Goal: Task Accomplishment & Management: Manage account settings

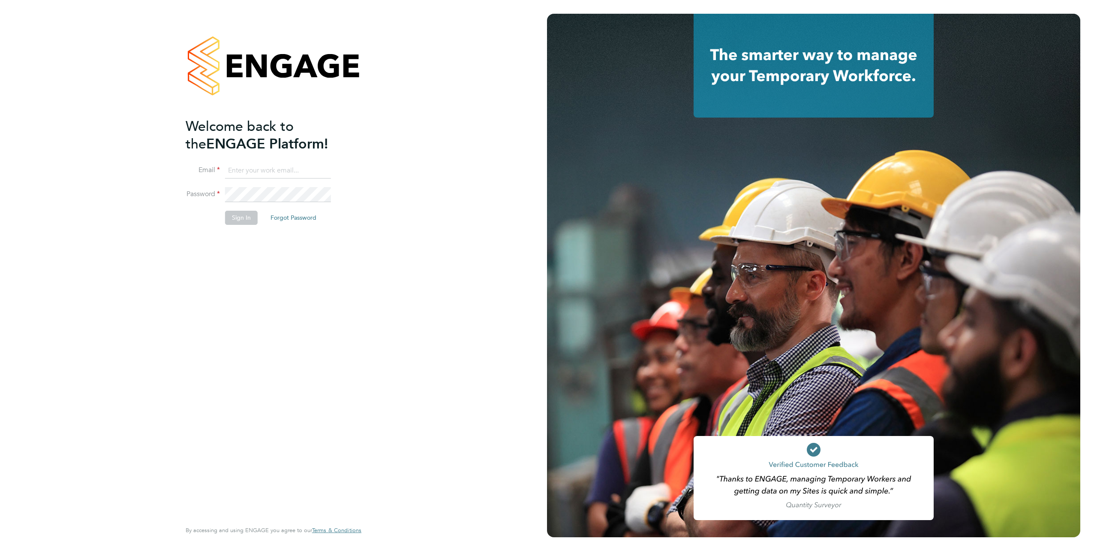
type input "[EMAIL_ADDRESS][DOMAIN_NAME]"
click at [250, 216] on button "Sign In" at bounding box center [241, 218] width 33 height 14
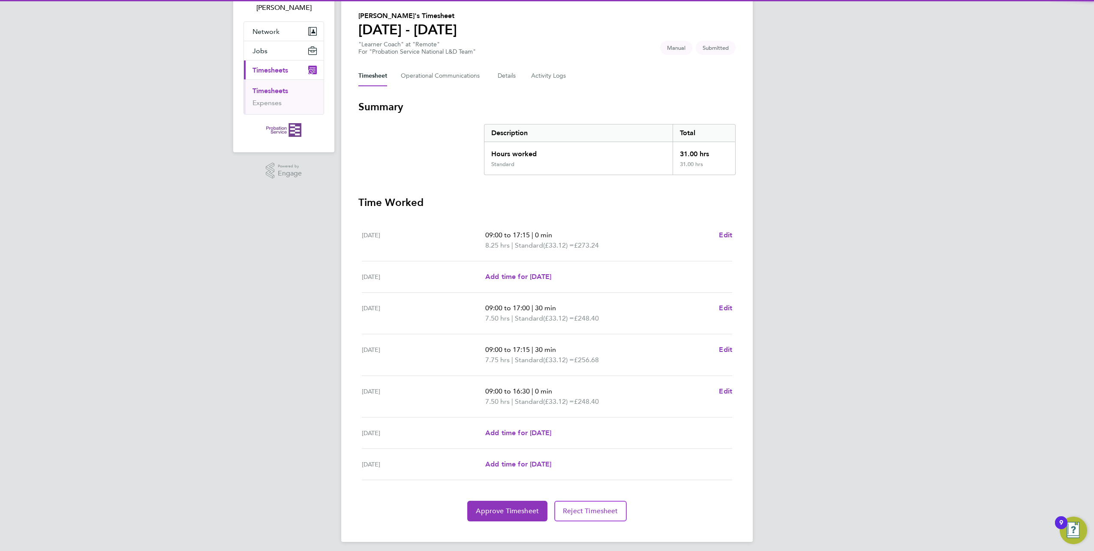
scroll to position [66, 0]
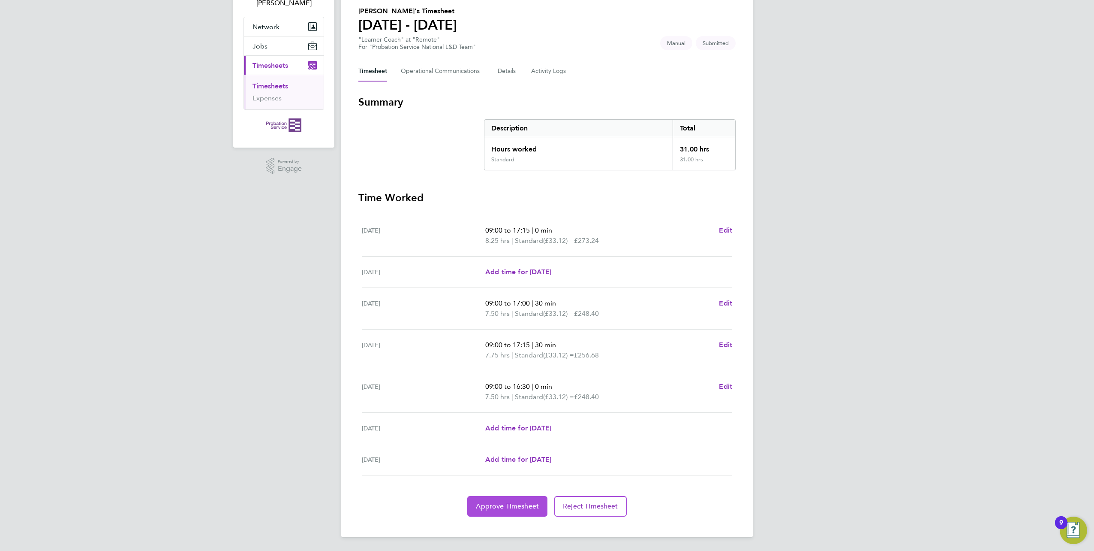
click at [516, 503] on span "Approve Timesheet" at bounding box center [507, 506] width 63 height 9
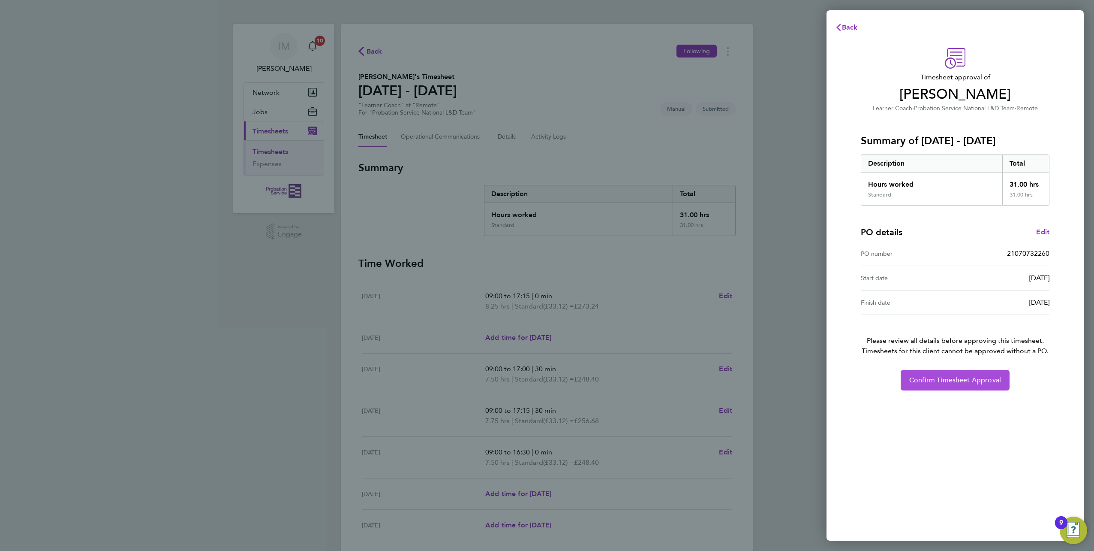
click at [991, 377] on span "Confirm Timesheet Approval" at bounding box center [956, 380] width 92 height 9
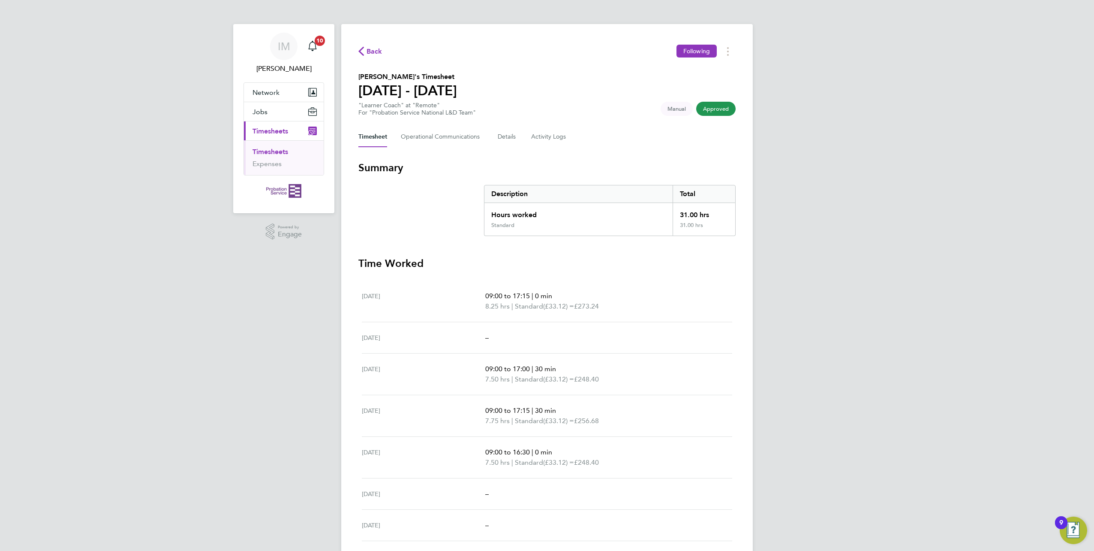
click at [495, 137] on div "Timesheet Operational Communications Details Activity Logs" at bounding box center [547, 137] width 377 height 21
click at [507, 137] on button "Details" at bounding box center [508, 137] width 20 height 21
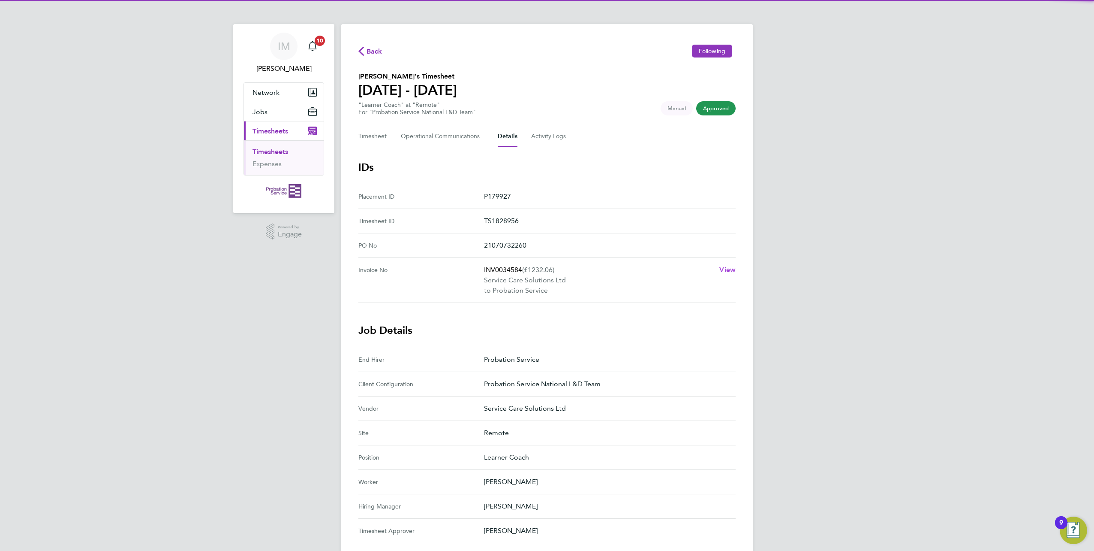
click at [728, 271] on span "View" at bounding box center [728, 269] width 16 height 8
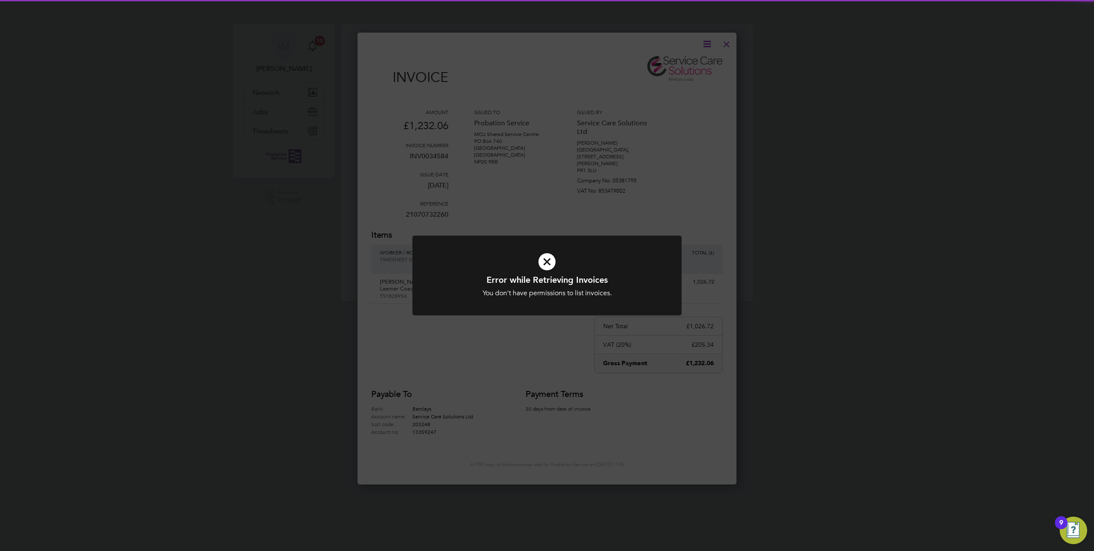
scroll to position [456, 380]
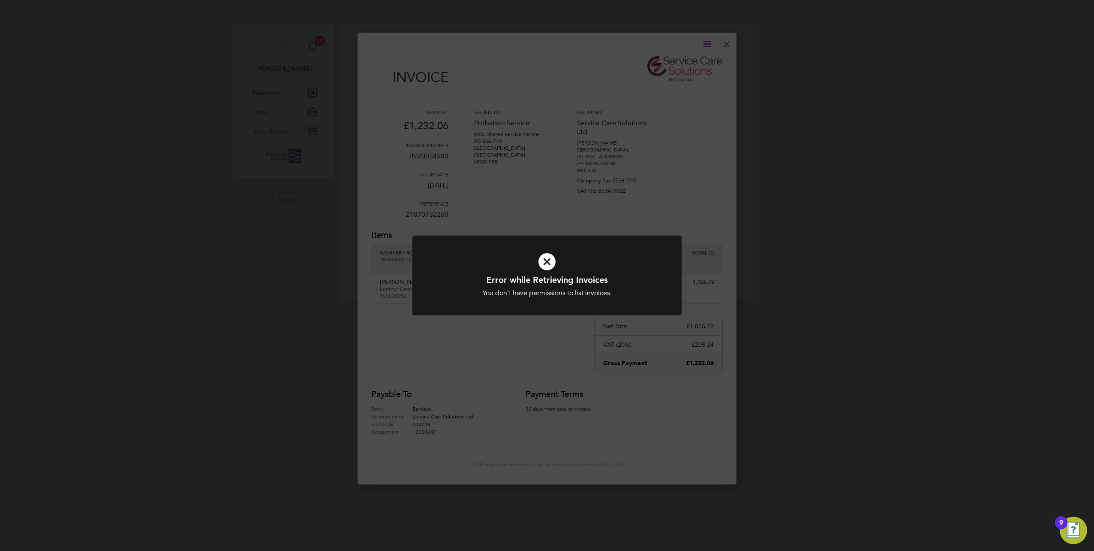
click at [548, 268] on icon at bounding box center [547, 261] width 223 height 33
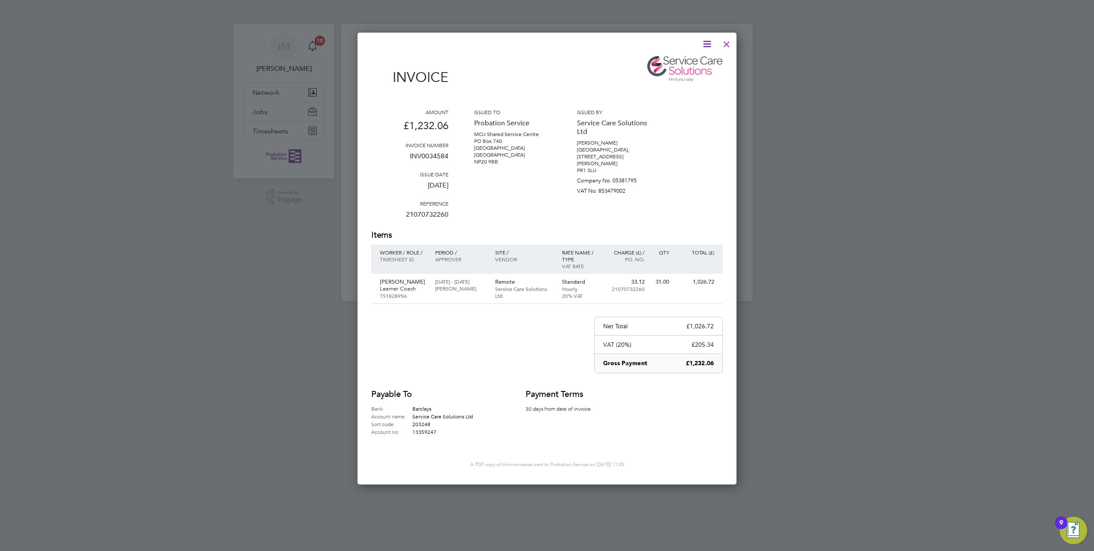
click at [707, 46] on icon at bounding box center [707, 44] width 11 height 11
click at [688, 60] on li "Download Invoice" at bounding box center [681, 64] width 59 height 12
click at [727, 45] on div at bounding box center [726, 41] width 15 height 15
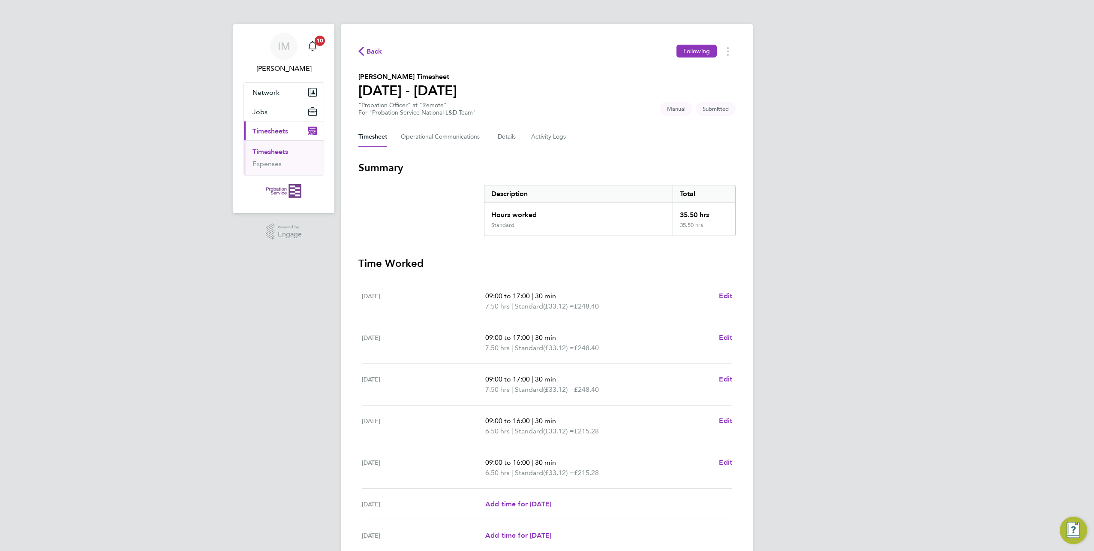
scroll to position [76, 0]
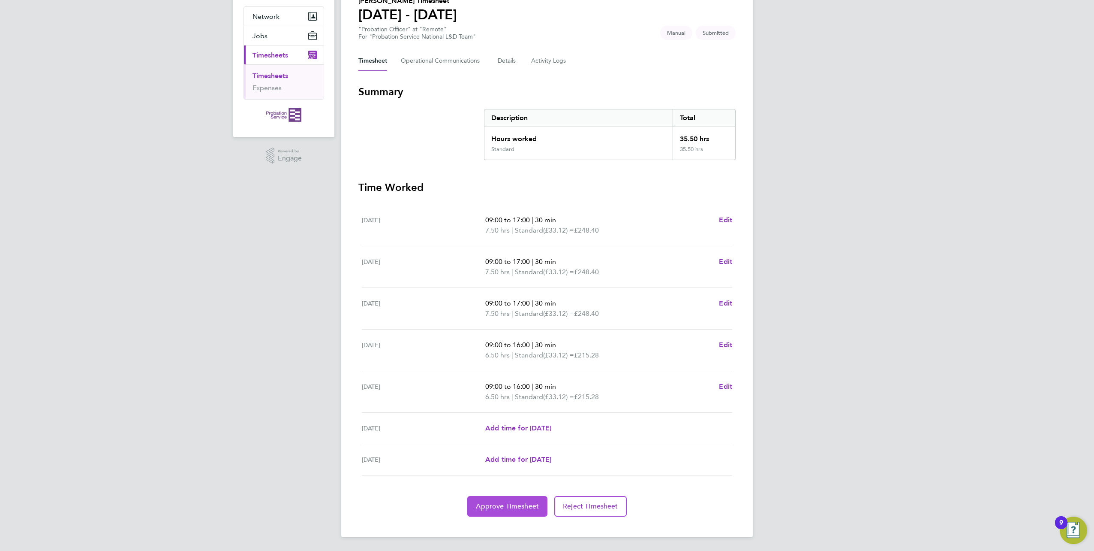
click at [496, 508] on span "Approve Timesheet" at bounding box center [507, 506] width 63 height 9
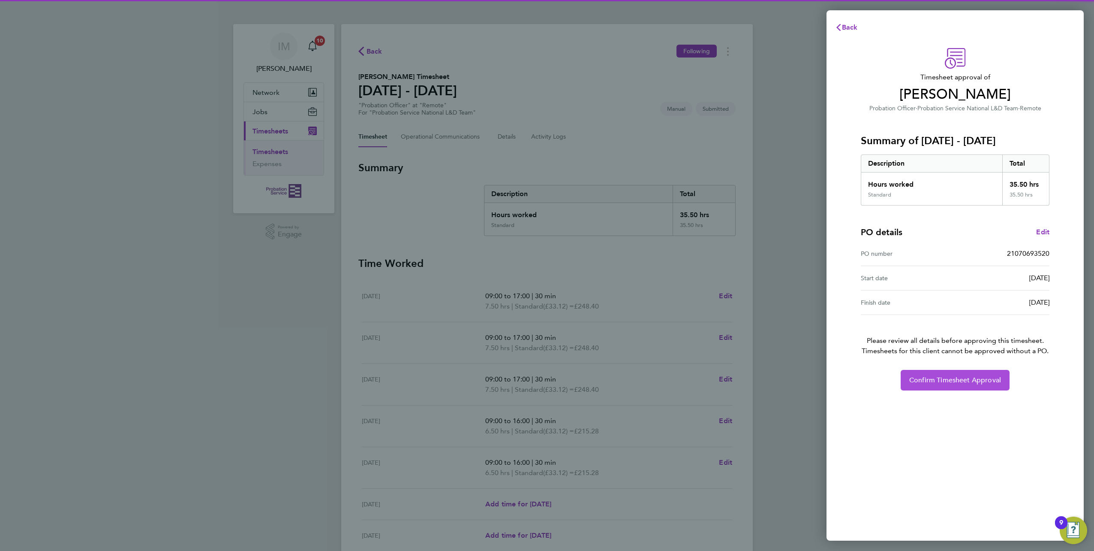
click at [968, 380] on span "Confirm Timesheet Approval" at bounding box center [956, 380] width 92 height 9
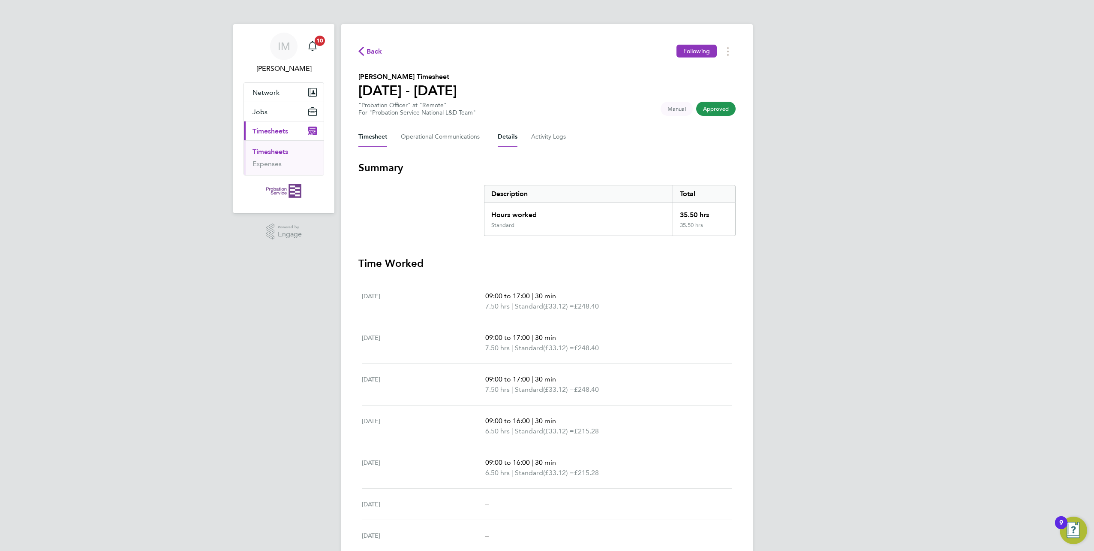
click at [503, 138] on button "Details" at bounding box center [508, 137] width 20 height 21
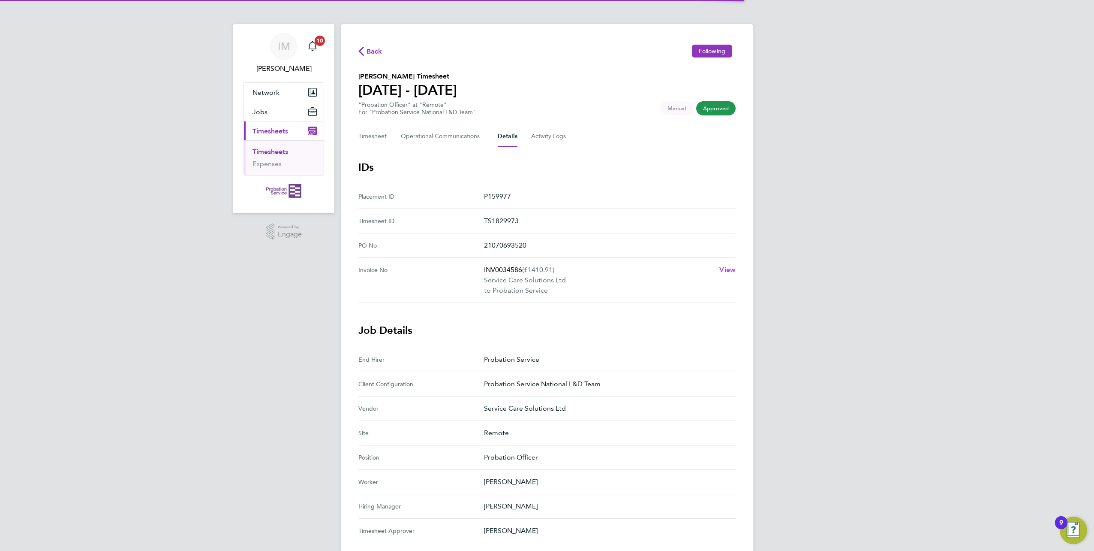
click at [725, 268] on span "View" at bounding box center [728, 269] width 16 height 8
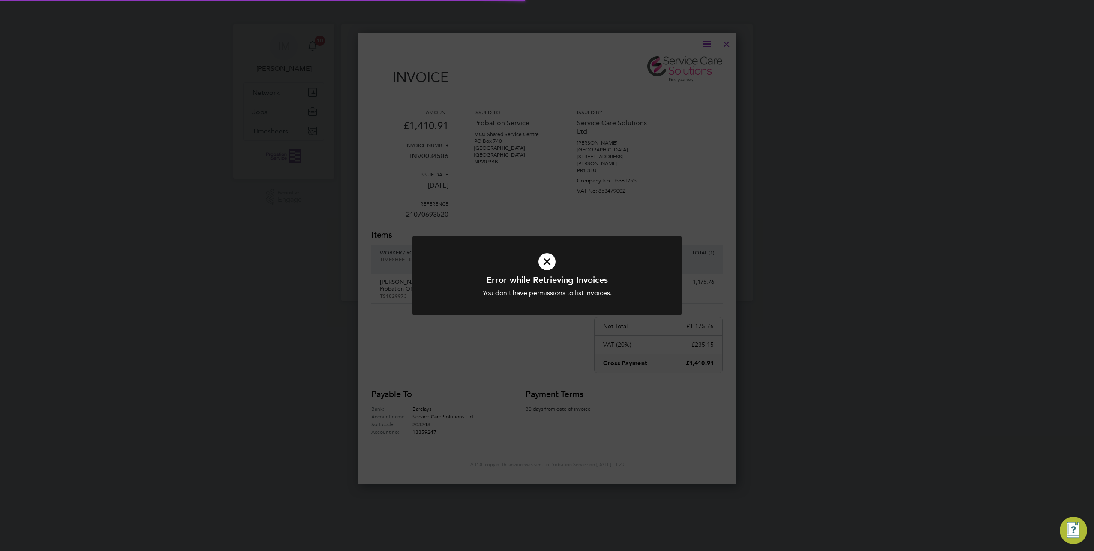
scroll to position [449, 380]
click at [542, 268] on icon at bounding box center [547, 261] width 223 height 33
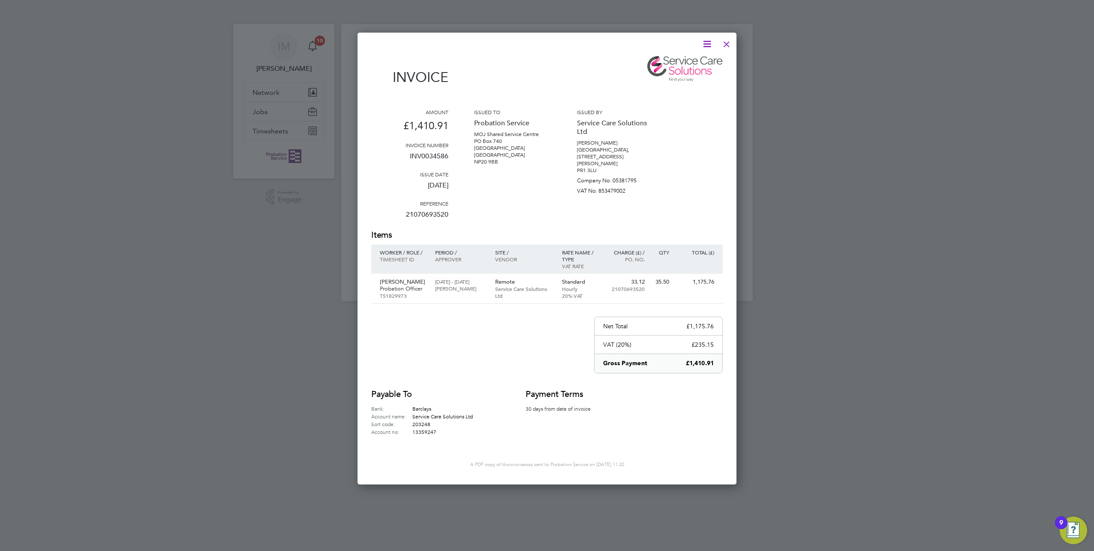
click at [707, 42] on icon at bounding box center [707, 44] width 11 height 11
click at [693, 62] on li "Download Invoice" at bounding box center [681, 64] width 59 height 12
